Goal: Information Seeking & Learning: Learn about a topic

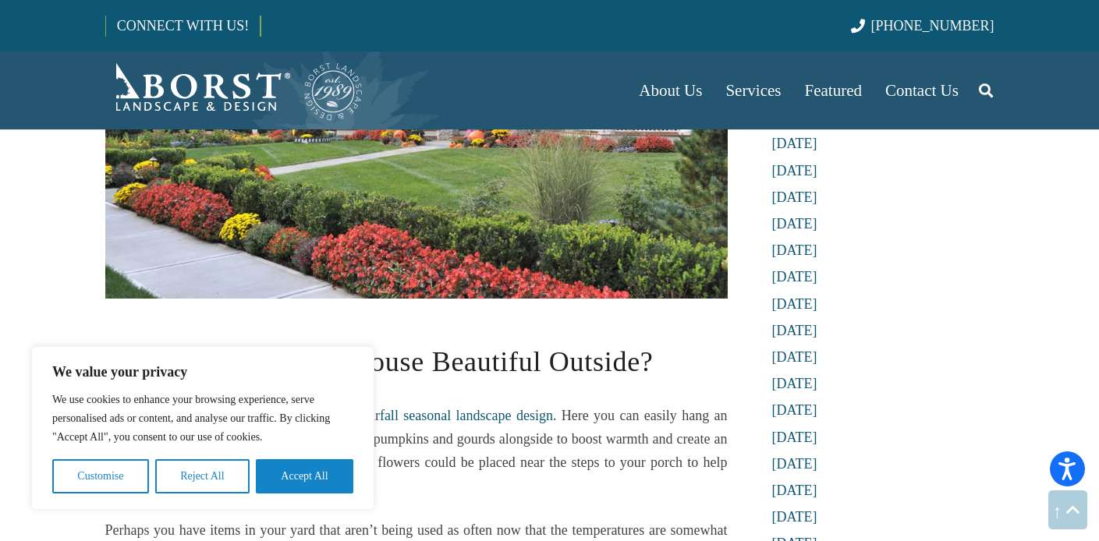
scroll to position [2062, 0]
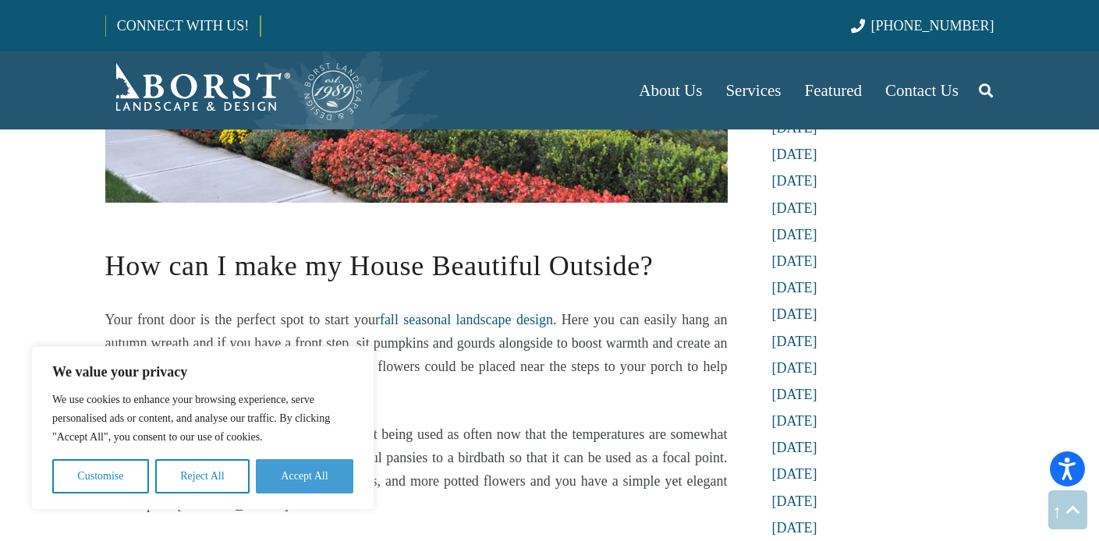
click at [295, 471] on button "Accept All" at bounding box center [304, 476] width 97 height 34
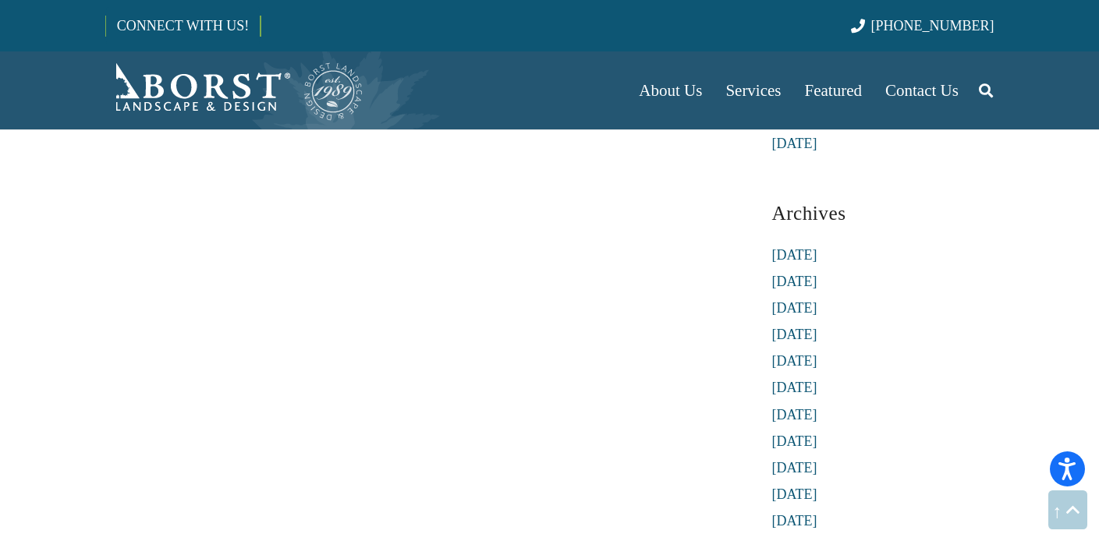
scroll to position [3456, 0]
click at [817, 252] on link "[DATE]" at bounding box center [794, 258] width 45 height 16
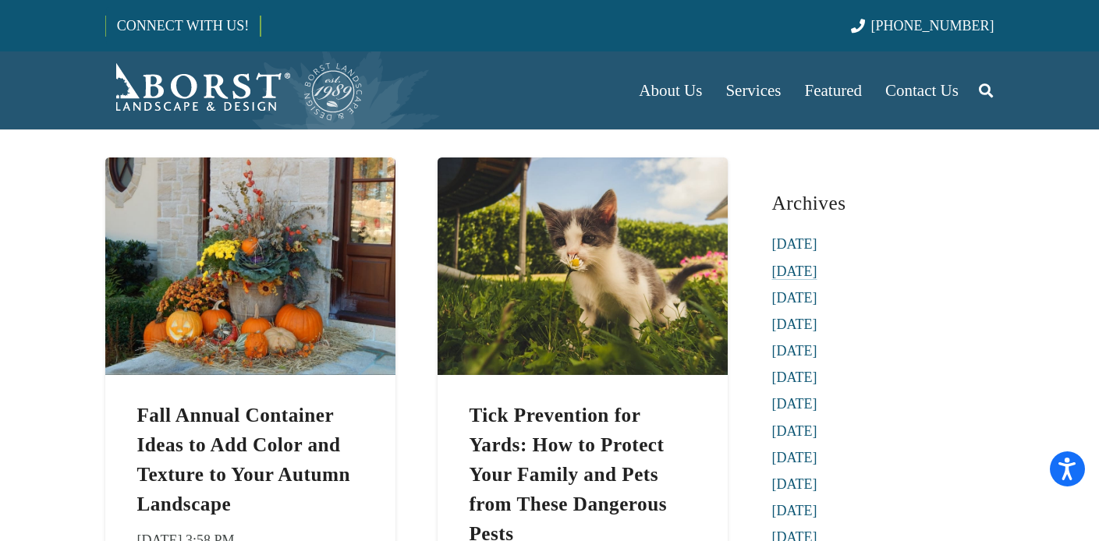
click at [817, 271] on link "[DATE]" at bounding box center [794, 272] width 45 height 16
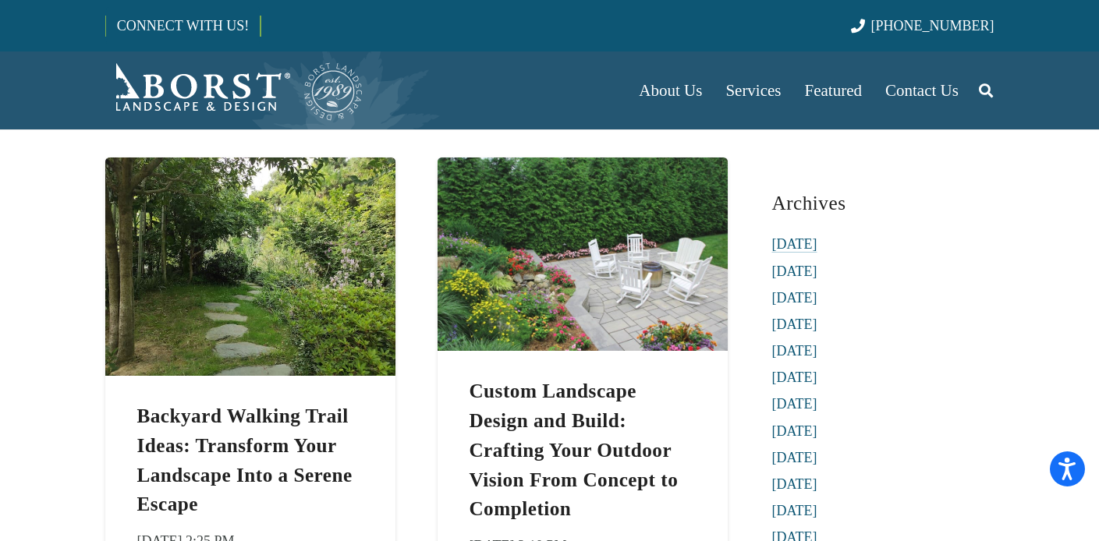
click at [809, 237] on link "[DATE]" at bounding box center [794, 244] width 45 height 16
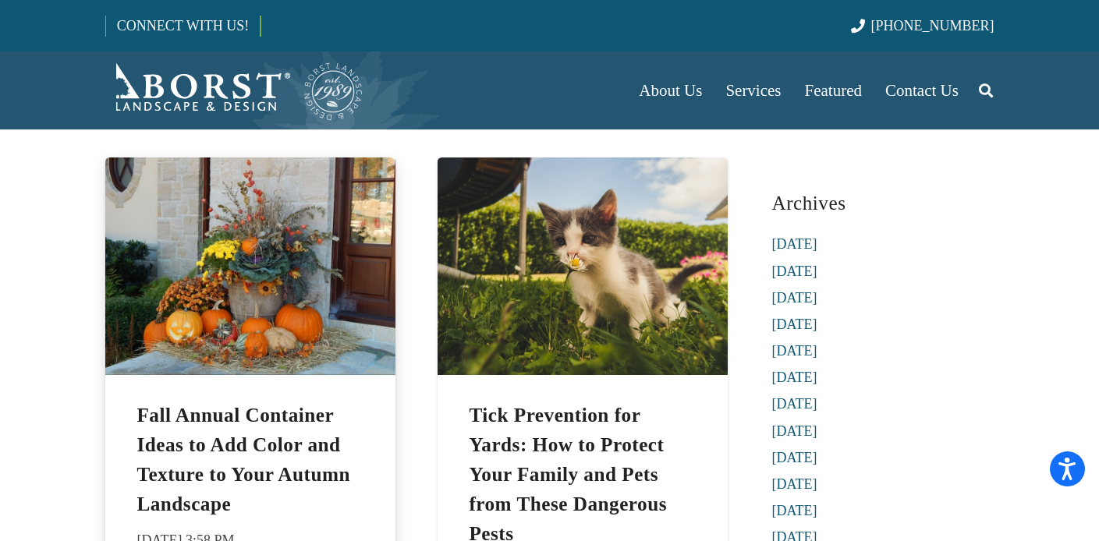
click at [215, 310] on img "Fall Annual Container Ideas to Add Color and Texture to Your Autumn Landscape" at bounding box center [250, 266] width 290 height 218
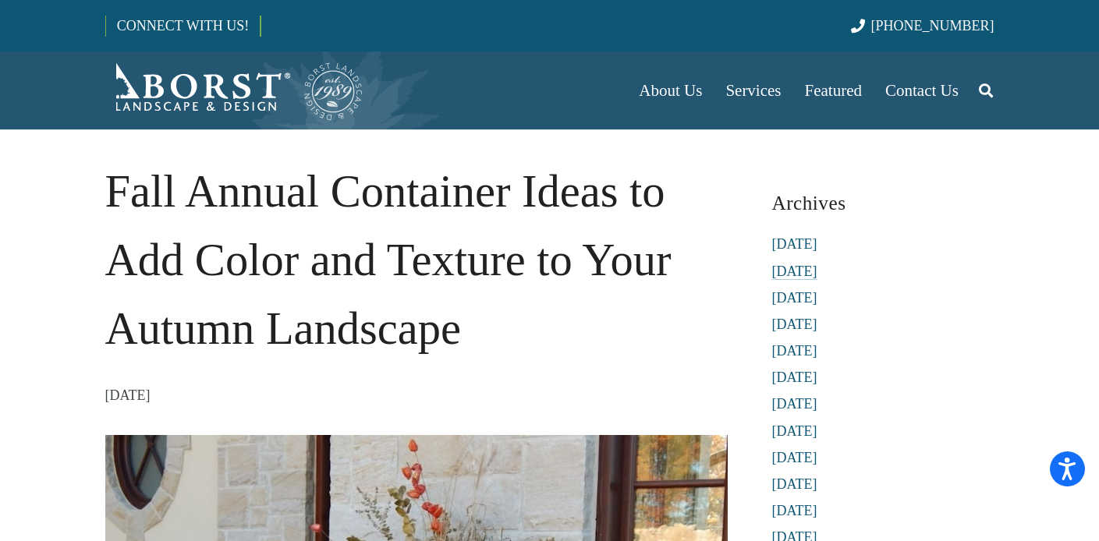
click at [817, 266] on link "[DATE]" at bounding box center [794, 272] width 45 height 16
